Goal: Transaction & Acquisition: Subscribe to service/newsletter

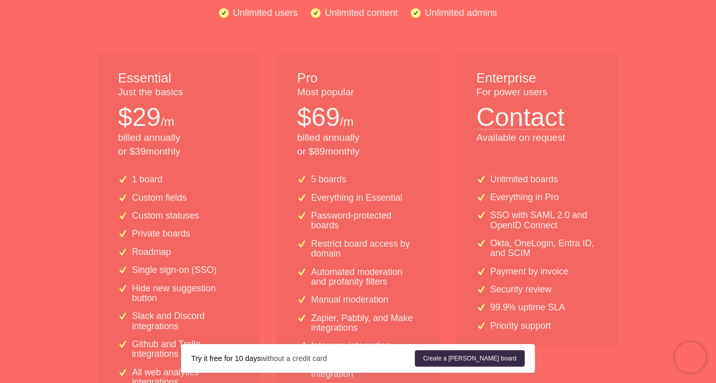
scroll to position [179, 0]
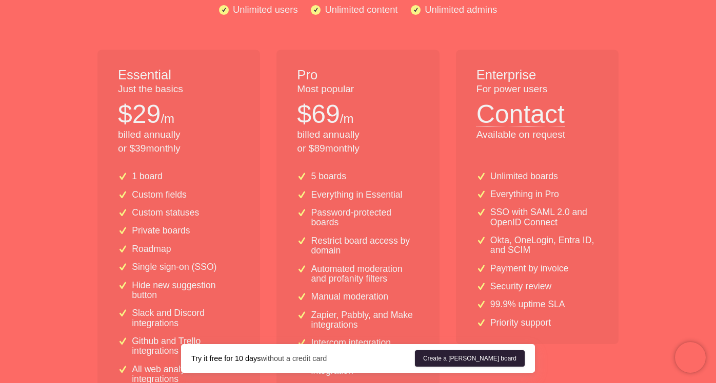
click at [478, 361] on link "Create a Nolt board" at bounding box center [470, 359] width 110 height 16
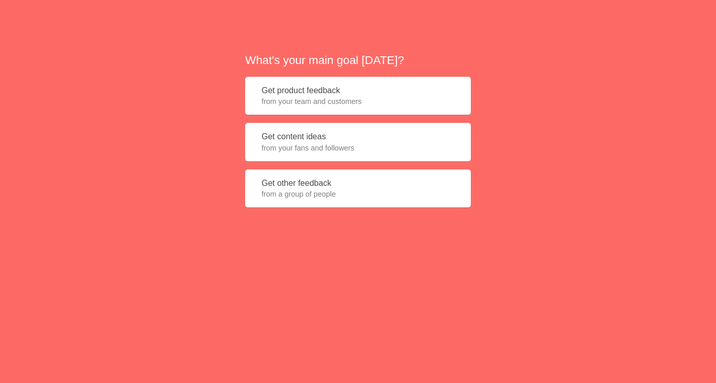
click at [365, 90] on button "Get product feedback from your team and customers" at bounding box center [358, 96] width 226 height 38
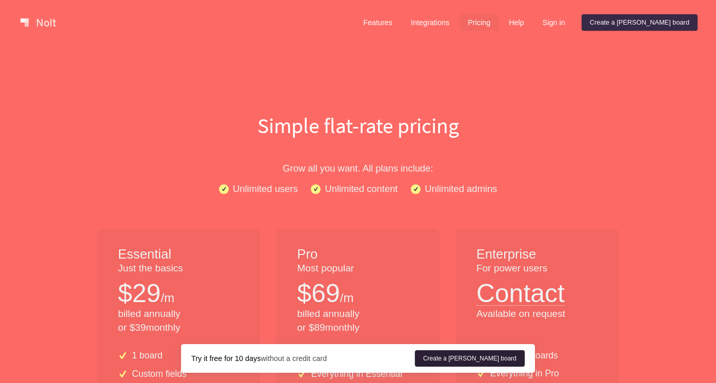
click at [482, 356] on link "Create a Nolt board" at bounding box center [470, 359] width 110 height 16
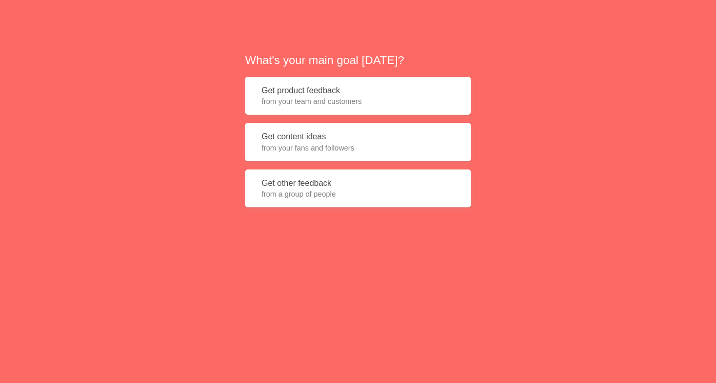
click at [315, 82] on button "Get product feedback from your team and customers" at bounding box center [358, 96] width 226 height 38
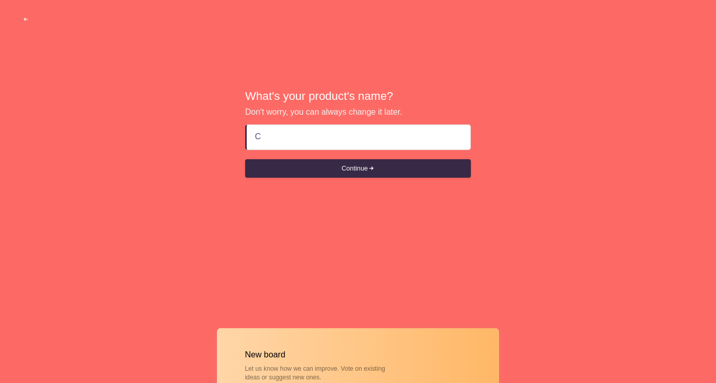
type input "CS"
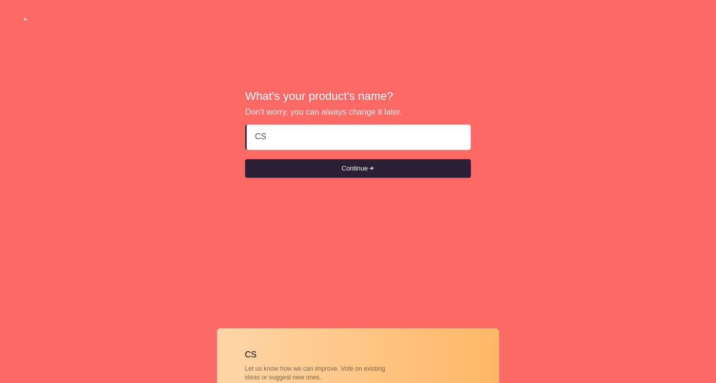
click at [341, 165] on button "Continue" at bounding box center [358, 168] width 226 height 18
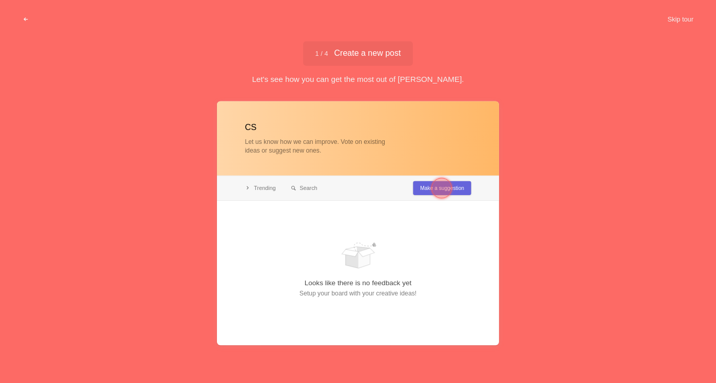
click at [442, 189] on div at bounding box center [441, 188] width 21 height 21
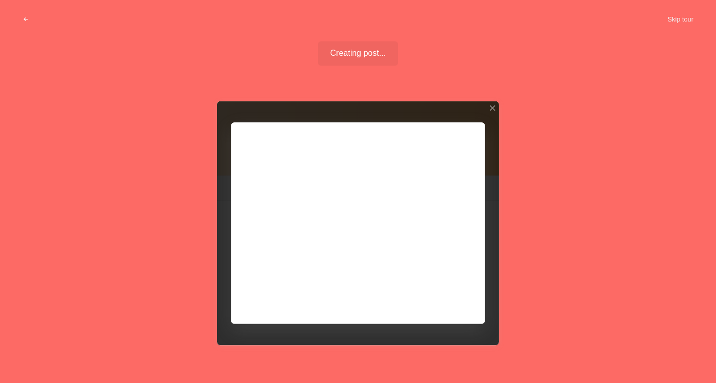
click at [426, 212] on div at bounding box center [358, 223] width 282 height 245
click at [334, 184] on div at bounding box center [358, 223] width 282 height 245
click at [315, 240] on div at bounding box center [358, 223] width 282 height 245
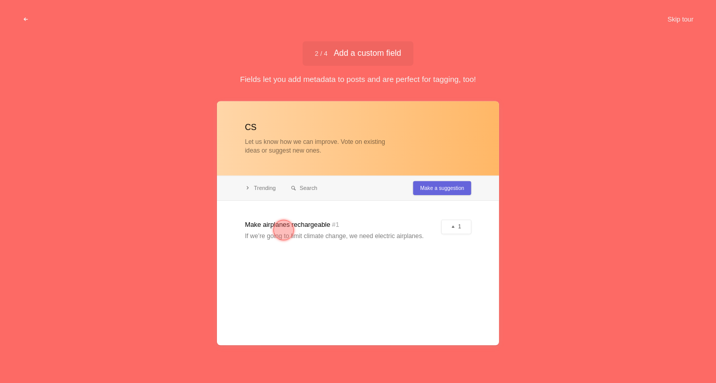
click at [280, 230] on div at bounding box center [283, 230] width 21 height 21
click at [283, 225] on div at bounding box center [283, 230] width 21 height 21
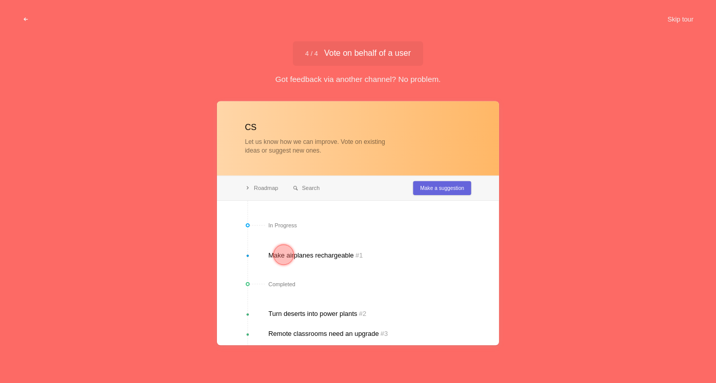
click at [281, 256] on div at bounding box center [283, 255] width 21 height 21
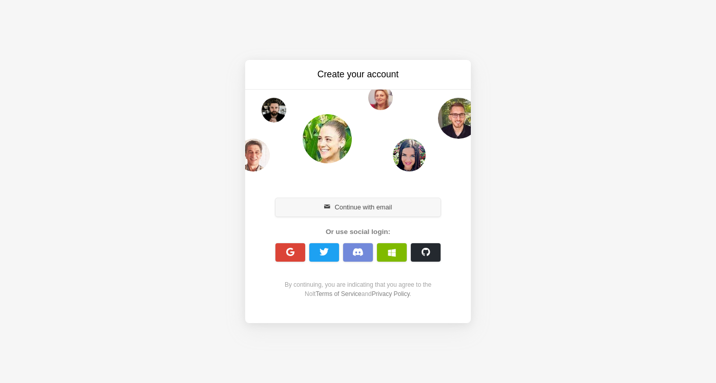
click at [348, 206] on button "Continue with email" at bounding box center [357, 207] width 165 height 18
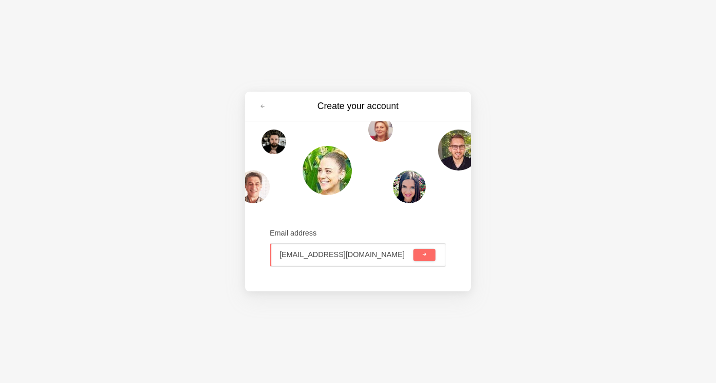
type input "lauren@delib.net"
click at [421, 255] on span "submit" at bounding box center [424, 255] width 6 height 6
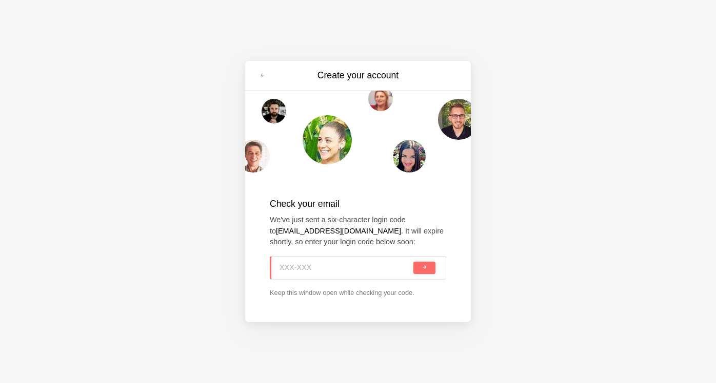
click at [333, 262] on input at bounding box center [345, 268] width 132 height 23
paste input "73H-E36"
type input "73H-E36"
click at [413, 262] on button "submit" at bounding box center [424, 268] width 22 height 12
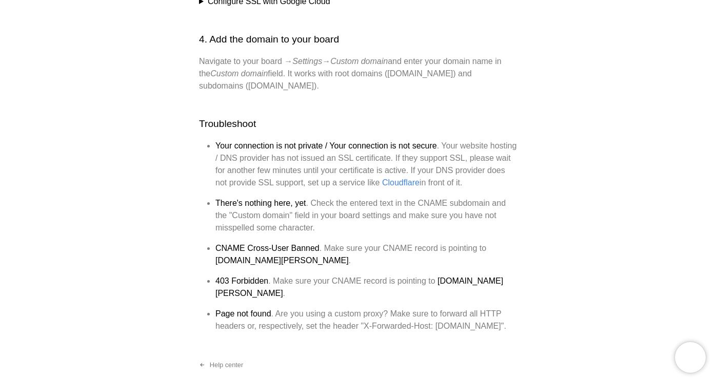
scroll to position [833, 0]
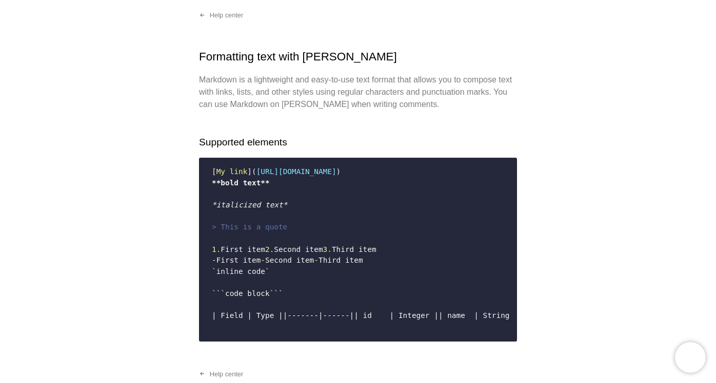
scroll to position [86, 0]
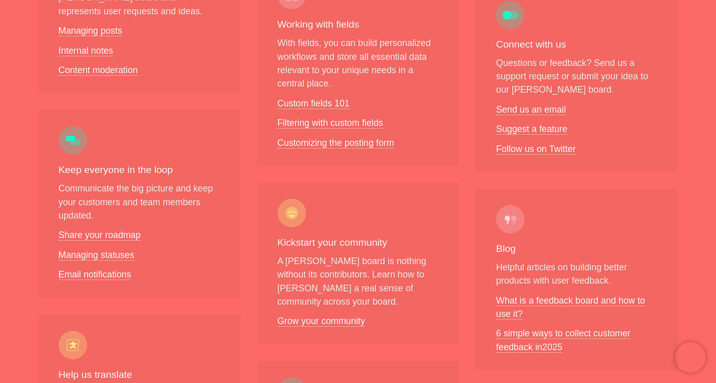
scroll to position [502, 0]
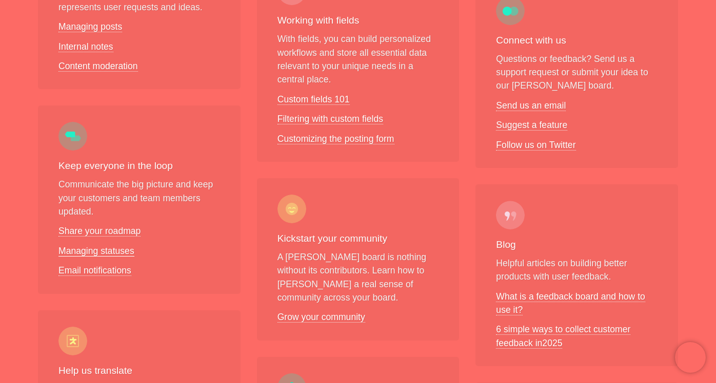
click at [115, 246] on link "Managing statuses" at bounding box center [96, 251] width 76 height 11
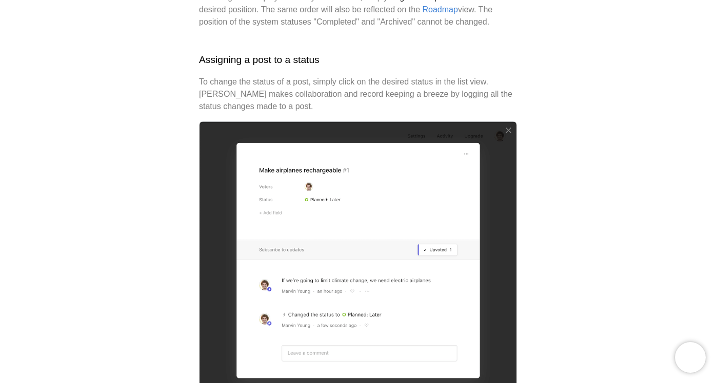
scroll to position [1729, 0]
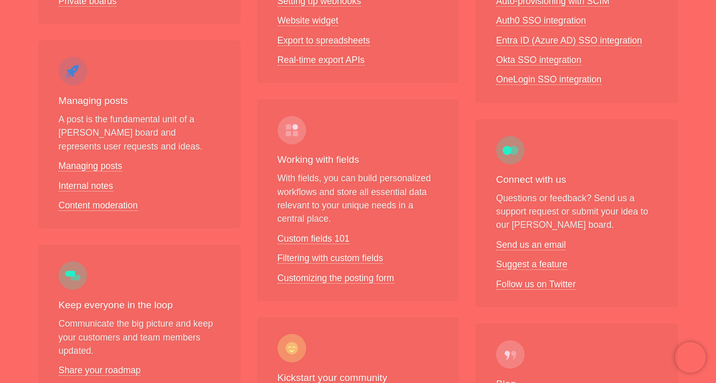
scroll to position [431, 0]
